Goal: Task Accomplishment & Management: Manage account settings

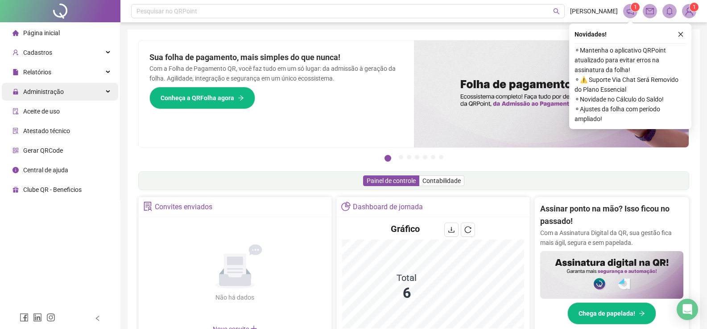
click at [59, 94] on span "Administração" at bounding box center [43, 91] width 41 height 7
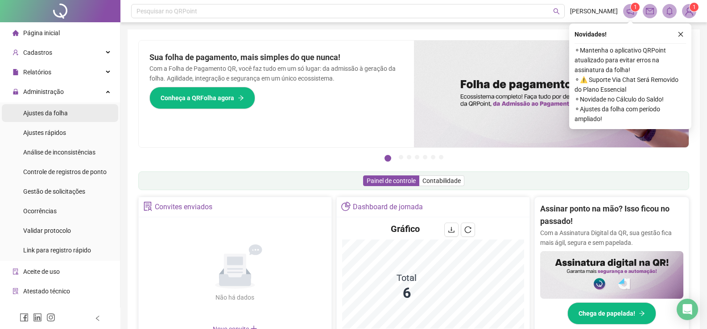
click at [50, 113] on span "Ajustes da folha" at bounding box center [45, 113] width 45 height 7
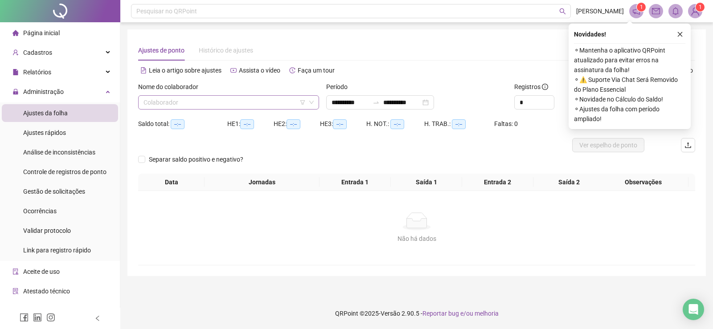
click at [251, 101] on input "search" at bounding box center [225, 102] width 162 height 13
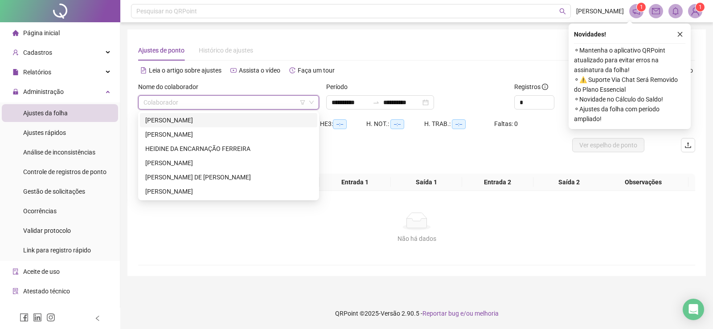
click at [187, 122] on div "[PERSON_NAME]" at bounding box center [228, 120] width 167 height 10
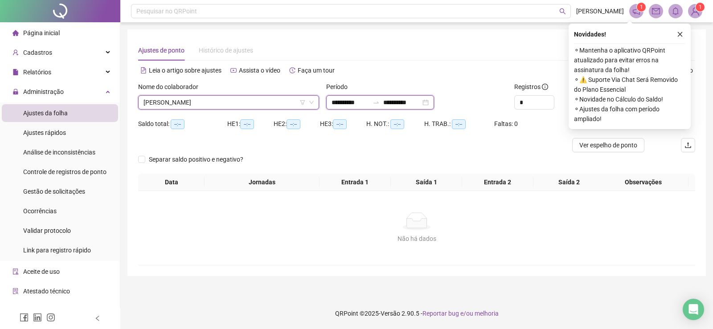
click at [421, 99] on input "**********" at bounding box center [401, 103] width 37 height 10
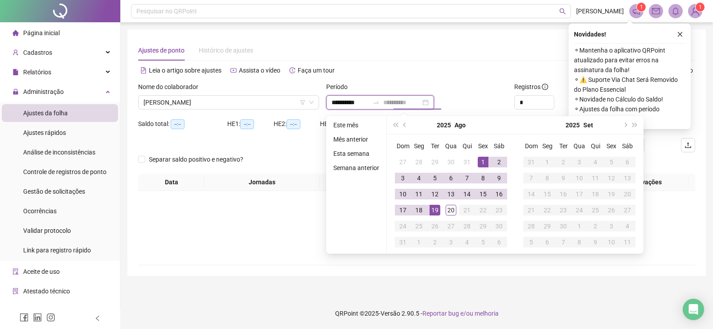
type input "**********"
drag, startPoint x: 432, startPoint y: 207, endPoint x: 465, endPoint y: 189, distance: 38.1
click at [437, 206] on div "19" at bounding box center [435, 210] width 11 height 11
type input "**********"
click at [681, 34] on icon "close" at bounding box center [680, 34] width 6 height 6
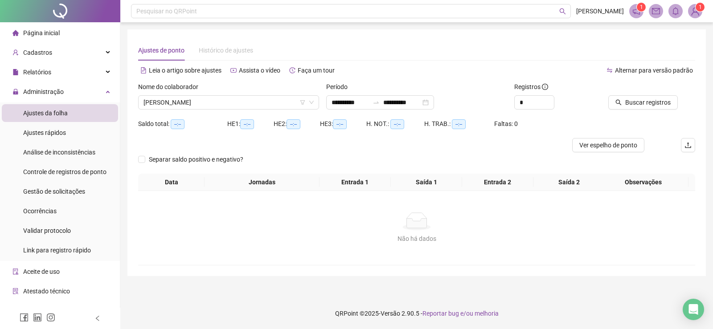
drag, startPoint x: 502, startPoint y: 47, endPoint x: 590, endPoint y: 74, distance: 91.6
click at [503, 47] on div "Ajustes de ponto Histórico de ajustes" at bounding box center [416, 50] width 557 height 21
click at [626, 99] on span "Buscar registros" at bounding box center [647, 103] width 45 height 10
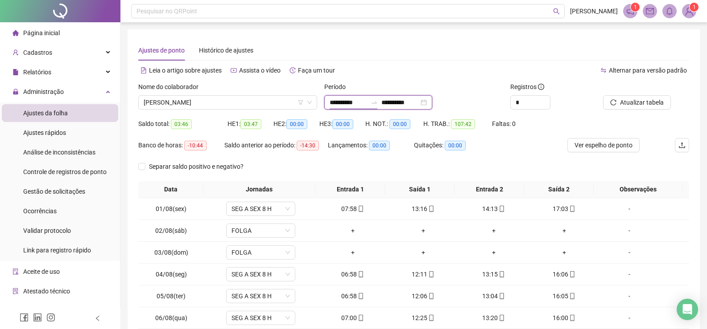
click at [340, 103] on input "**********" at bounding box center [347, 103] width 37 height 10
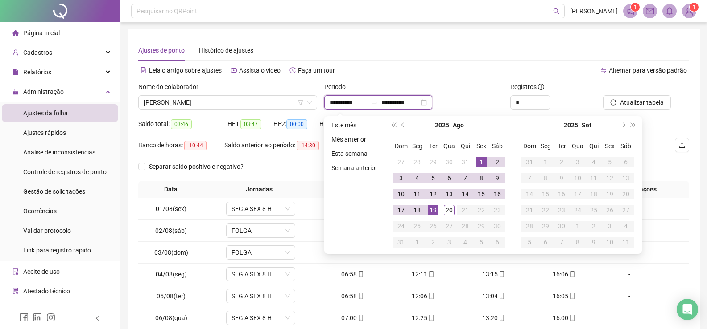
type input "**********"
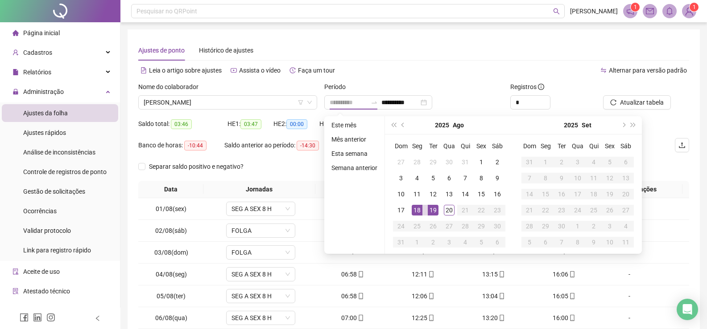
click at [415, 212] on div "18" at bounding box center [416, 210] width 11 height 11
type input "**********"
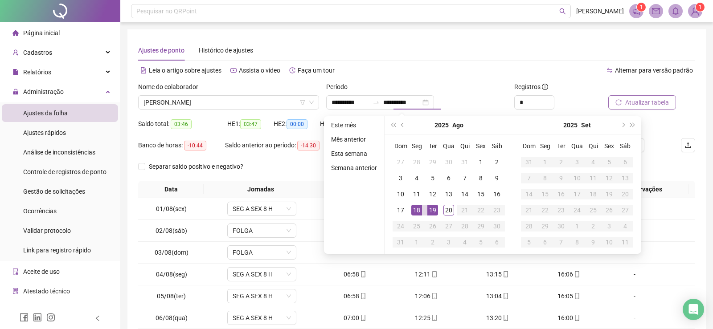
click at [650, 104] on span "Atualizar tabela" at bounding box center [647, 103] width 44 height 10
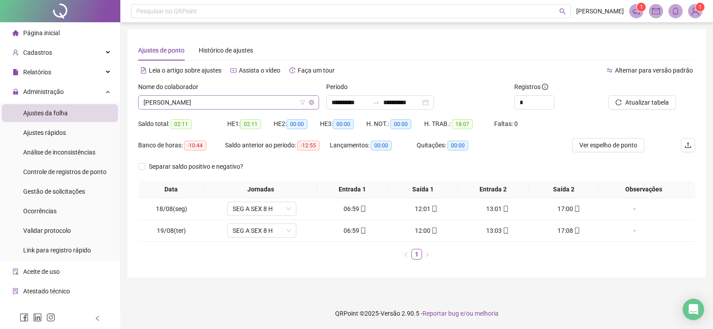
click at [253, 102] on span "[PERSON_NAME]" at bounding box center [229, 102] width 170 height 13
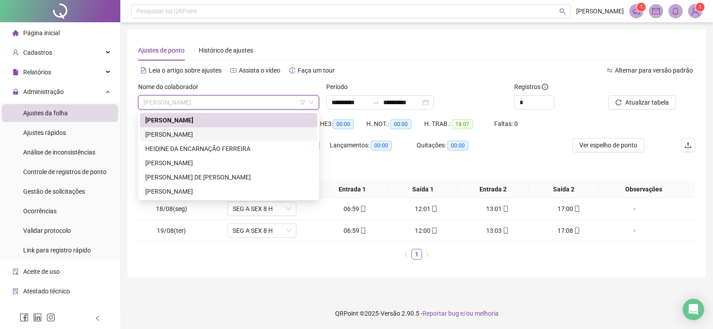
click at [203, 135] on div "[PERSON_NAME]" at bounding box center [228, 135] width 167 height 10
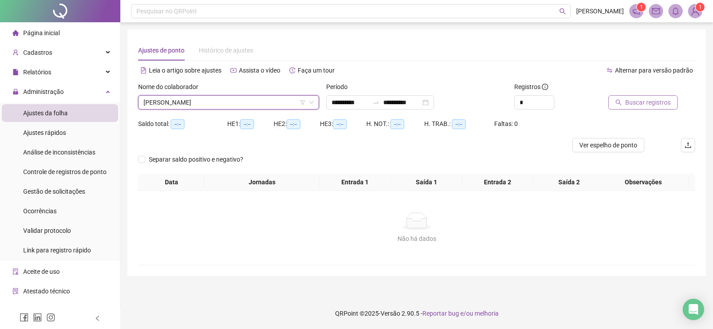
click at [656, 103] on span "Buscar registros" at bounding box center [647, 103] width 45 height 10
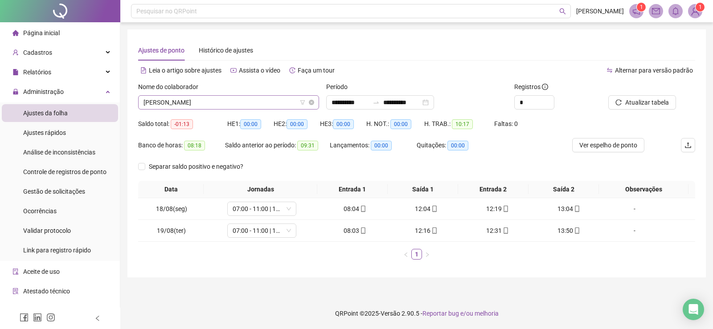
click at [276, 105] on span "[PERSON_NAME]" at bounding box center [229, 102] width 170 height 13
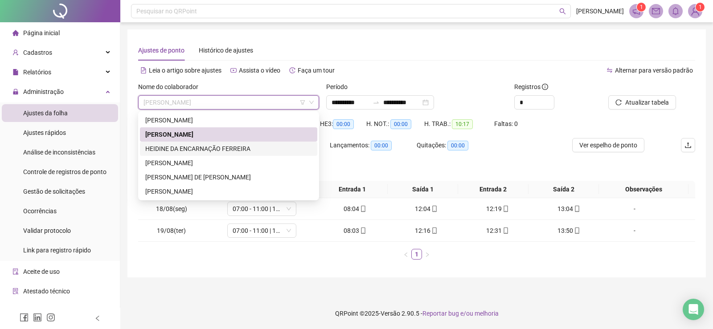
click at [197, 151] on div "HEIDINE DA ENCARNAÇÃO FERREIRA" at bounding box center [228, 149] width 167 height 10
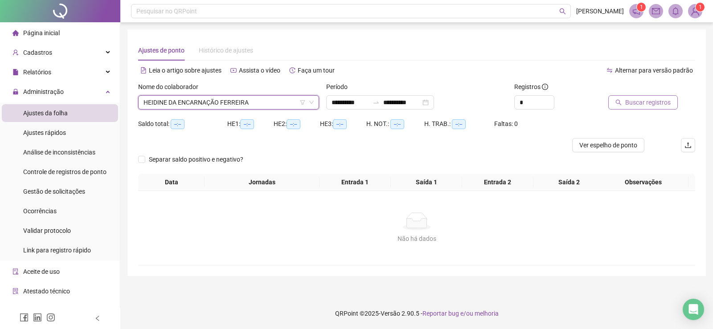
click at [648, 103] on span "Buscar registros" at bounding box center [647, 103] width 45 height 10
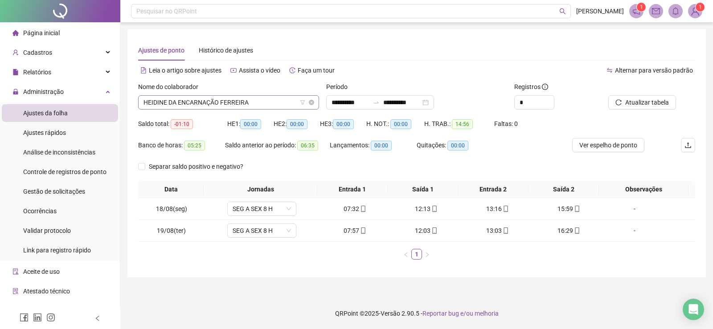
click at [263, 102] on span "HEIDINE DA ENCARNAÇÃO FERREIRA" at bounding box center [229, 102] width 170 height 13
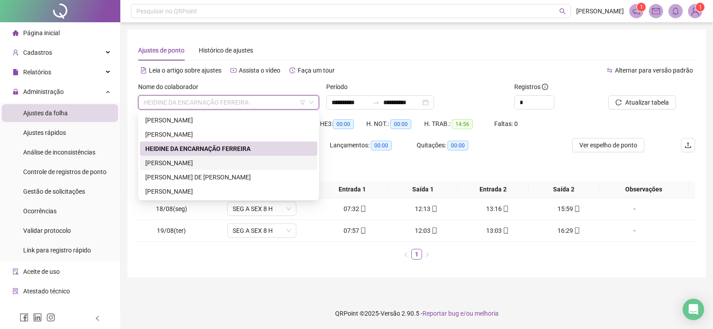
click at [189, 162] on div "[PERSON_NAME]" at bounding box center [228, 163] width 167 height 10
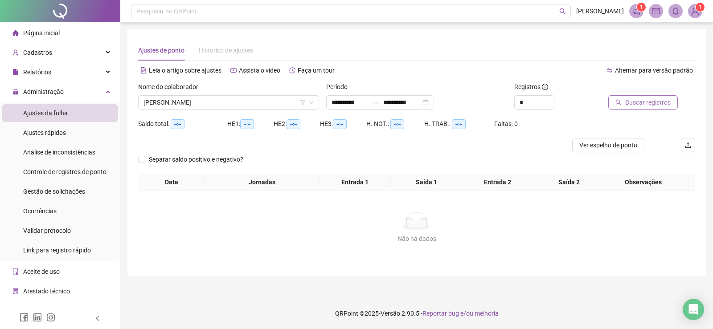
click at [643, 105] on span "Buscar registros" at bounding box center [647, 103] width 45 height 10
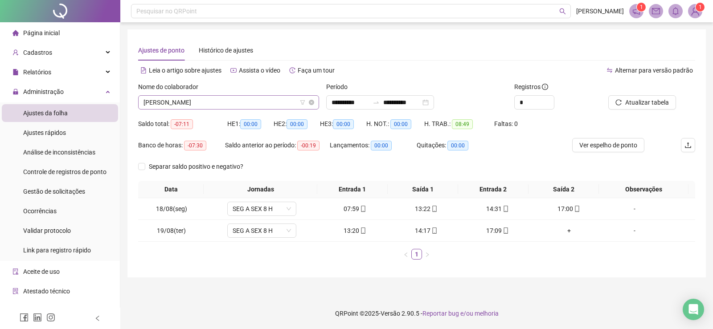
click at [261, 106] on span "[PERSON_NAME]" at bounding box center [229, 102] width 170 height 13
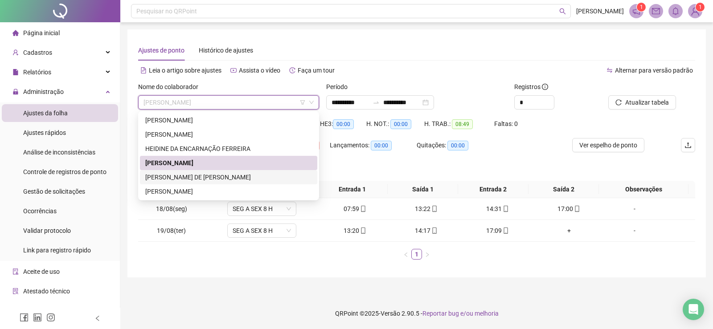
click at [190, 175] on div "[PERSON_NAME] DE [PERSON_NAME]" at bounding box center [228, 178] width 167 height 10
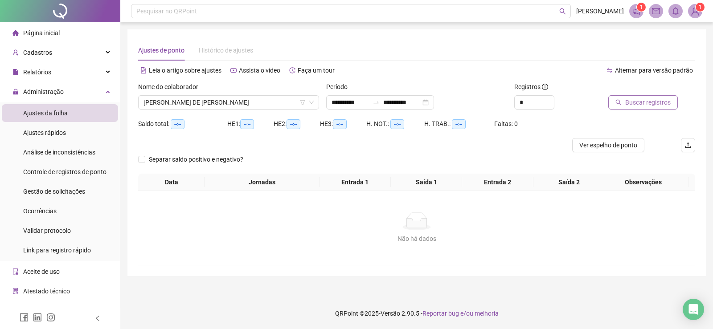
click at [640, 105] on span "Buscar registros" at bounding box center [647, 103] width 45 height 10
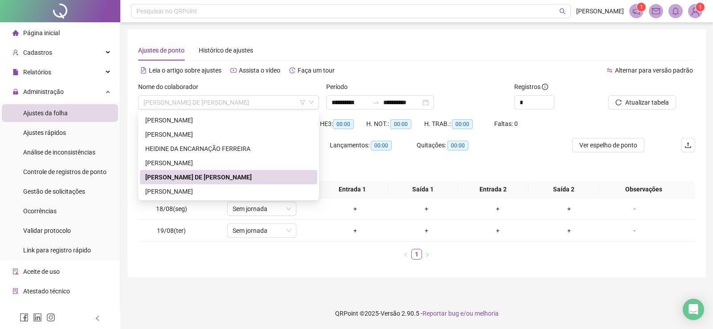
drag, startPoint x: 280, startPoint y: 100, endPoint x: 260, endPoint y: 149, distance: 52.7
click at [279, 102] on span "[PERSON_NAME] DE [PERSON_NAME]" at bounding box center [229, 102] width 170 height 13
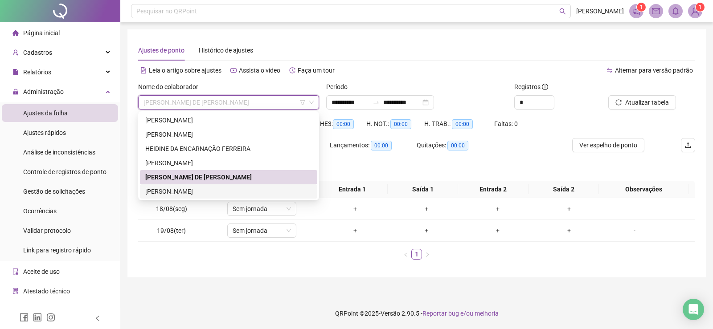
click at [229, 195] on div "[PERSON_NAME]" at bounding box center [228, 192] width 167 height 10
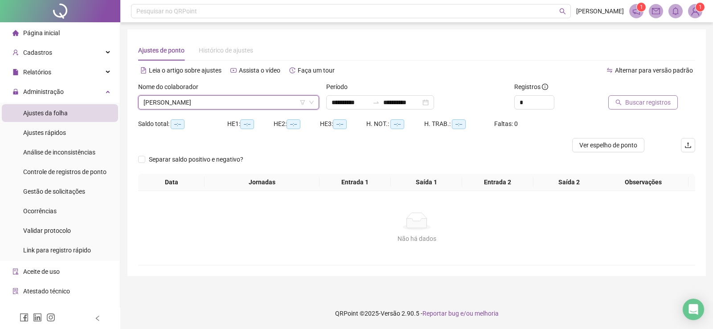
click at [658, 103] on span "Buscar registros" at bounding box center [647, 103] width 45 height 10
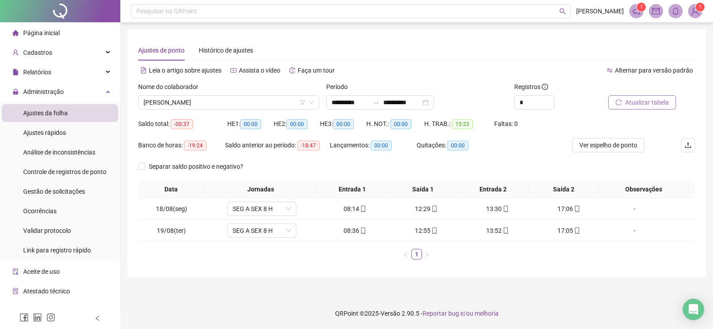
click at [649, 102] on span "Atualizar tabela" at bounding box center [647, 103] width 44 height 10
click at [247, 103] on span "[PERSON_NAME]" at bounding box center [229, 102] width 170 height 13
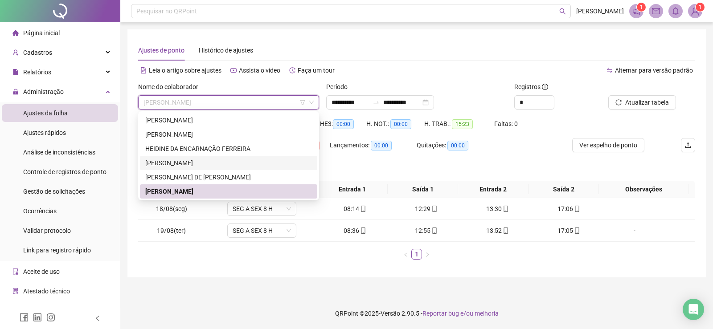
click at [179, 163] on div "[PERSON_NAME]" at bounding box center [228, 163] width 167 height 10
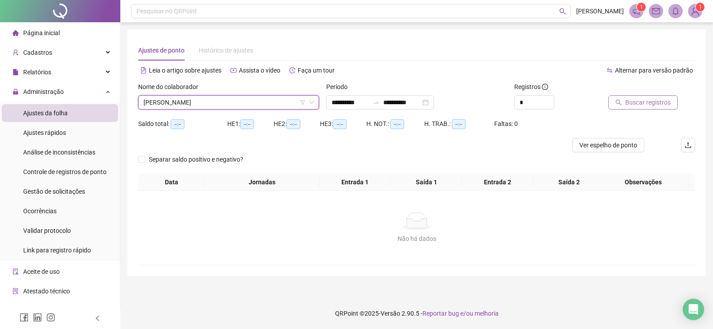
click at [637, 104] on span "Buscar registros" at bounding box center [647, 103] width 45 height 10
